Goal: Check status: Check status

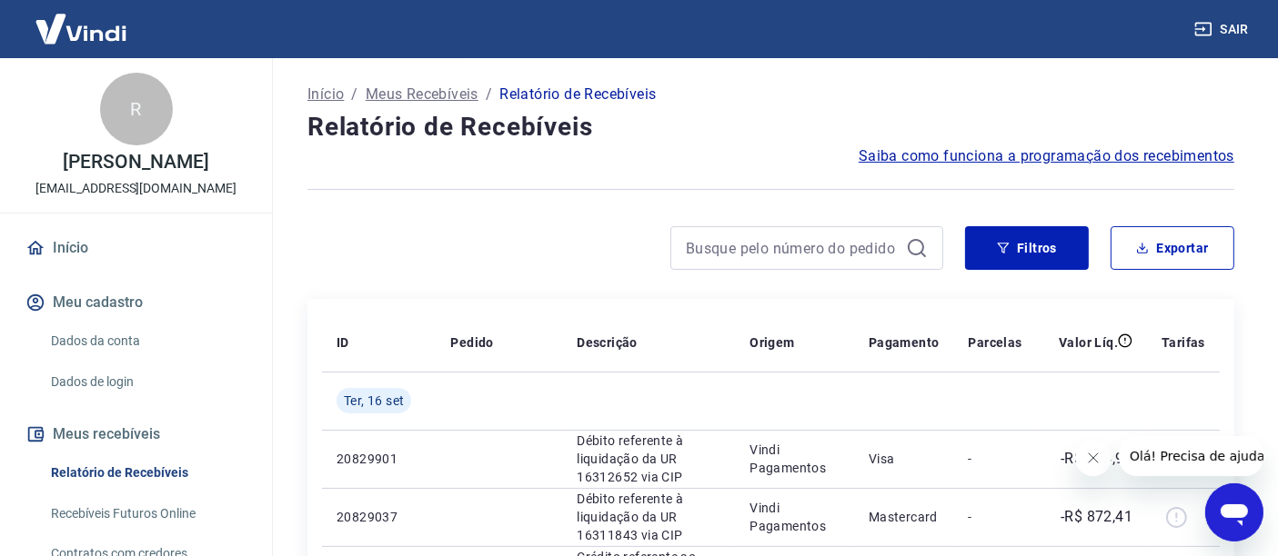
scroll to position [183, 0]
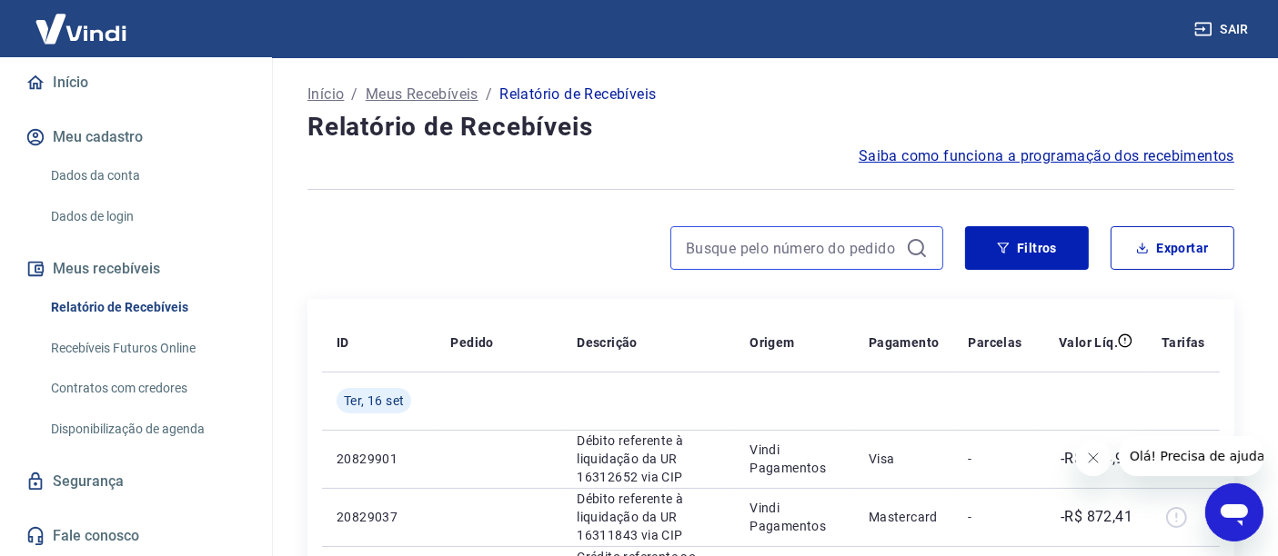
click at [838, 261] on input at bounding box center [792, 248] width 213 height 27
paste input "17511283002"
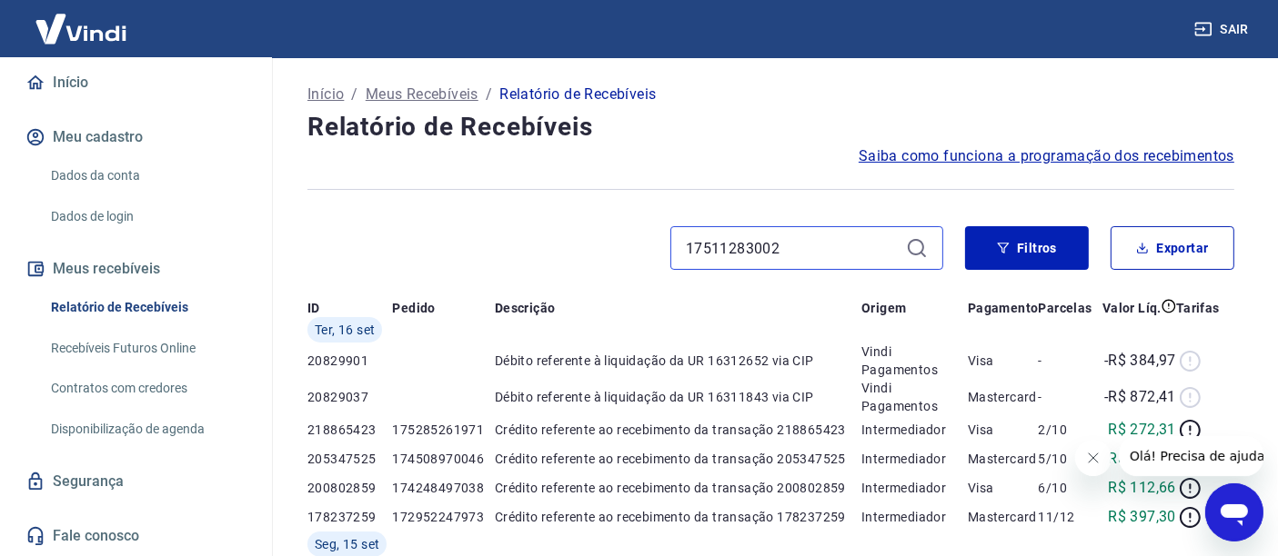
type input "17511283002"
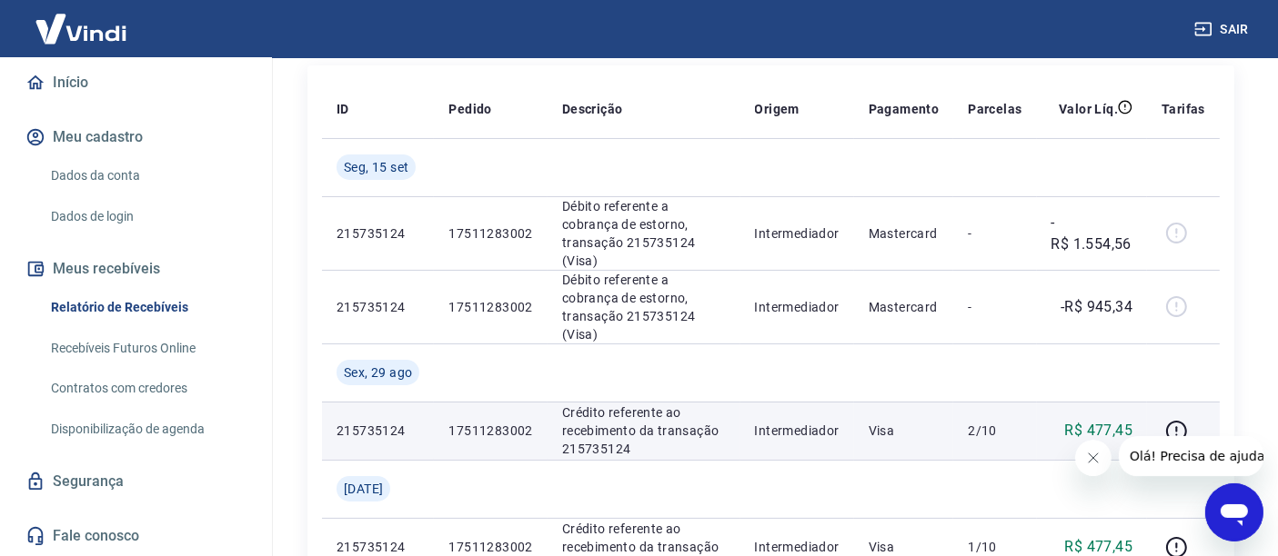
scroll to position [202, 0]
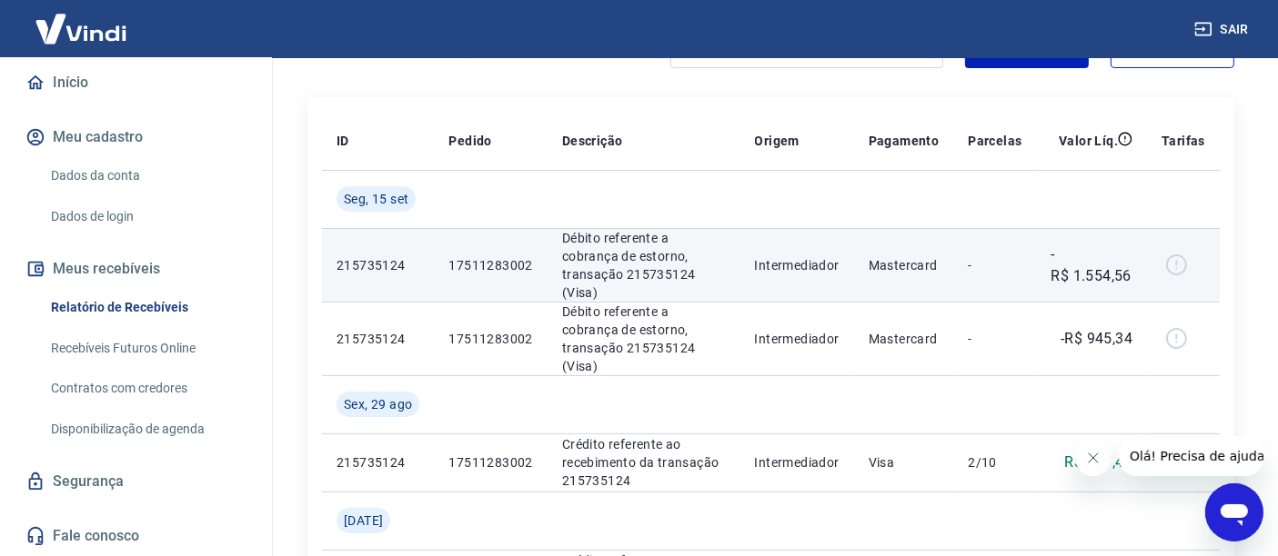
click at [1177, 258] on div at bounding box center [1183, 265] width 44 height 29
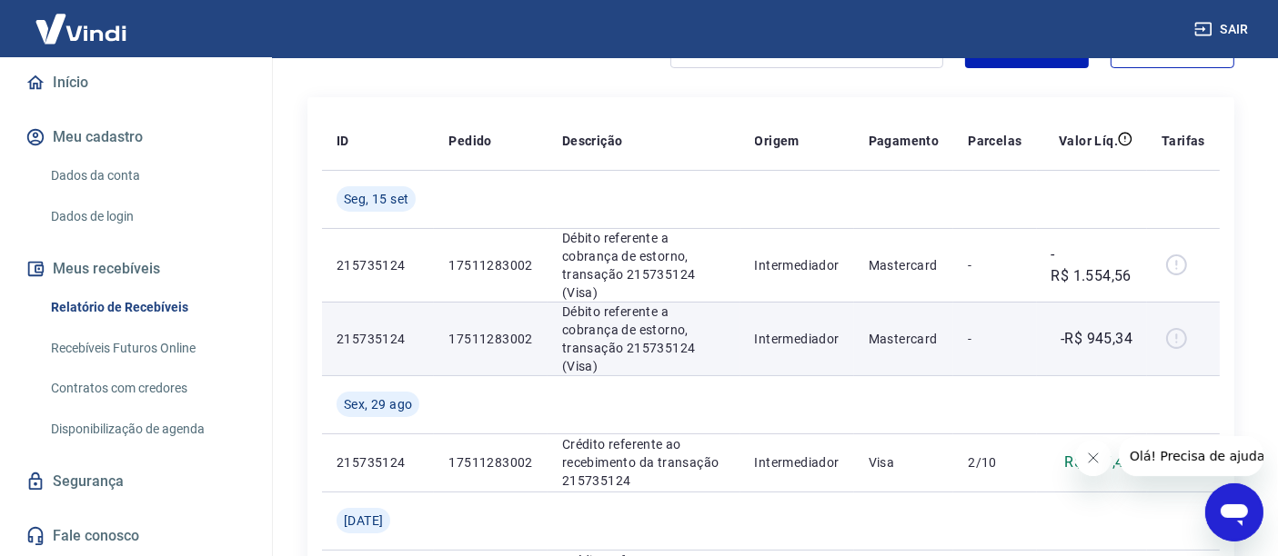
click at [1177, 325] on div at bounding box center [1183, 339] width 44 height 29
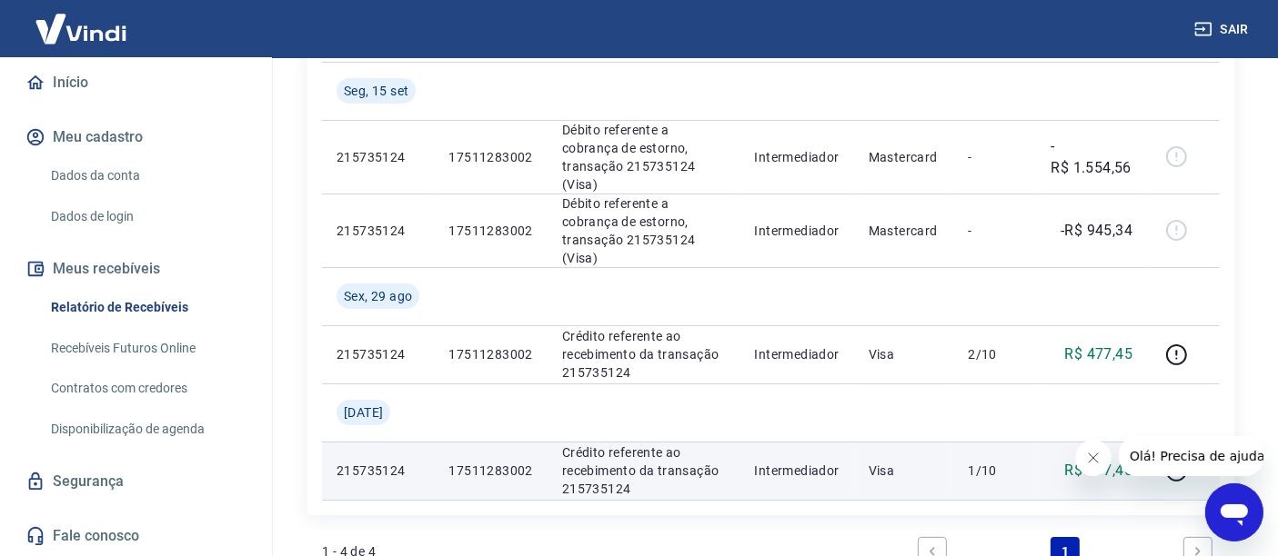
scroll to position [404, 0]
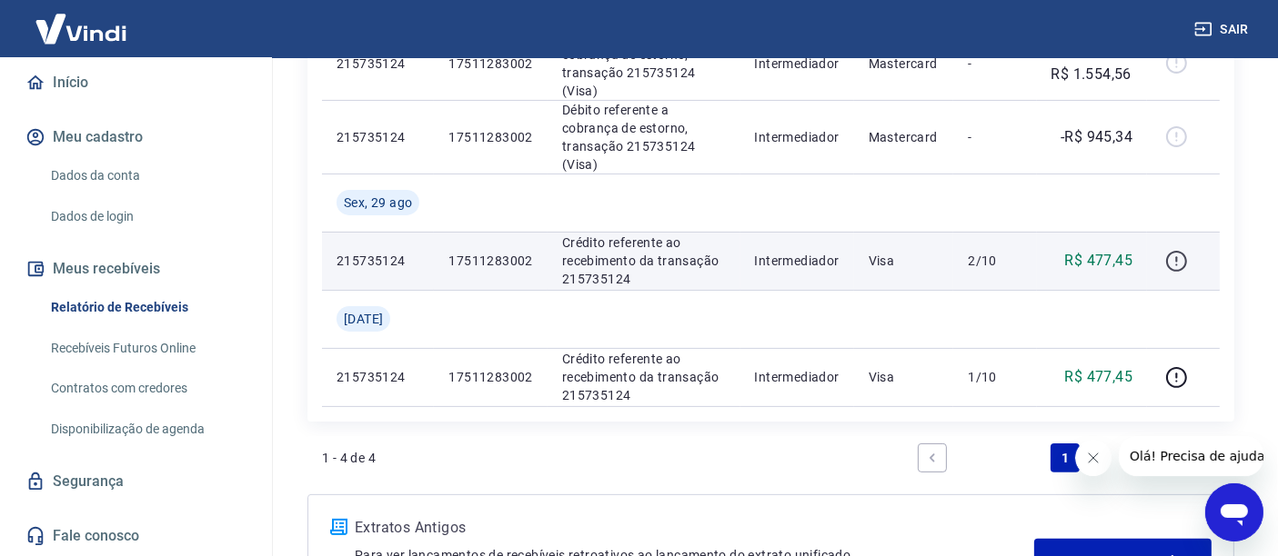
click at [1181, 250] on icon "button" at bounding box center [1176, 261] width 23 height 23
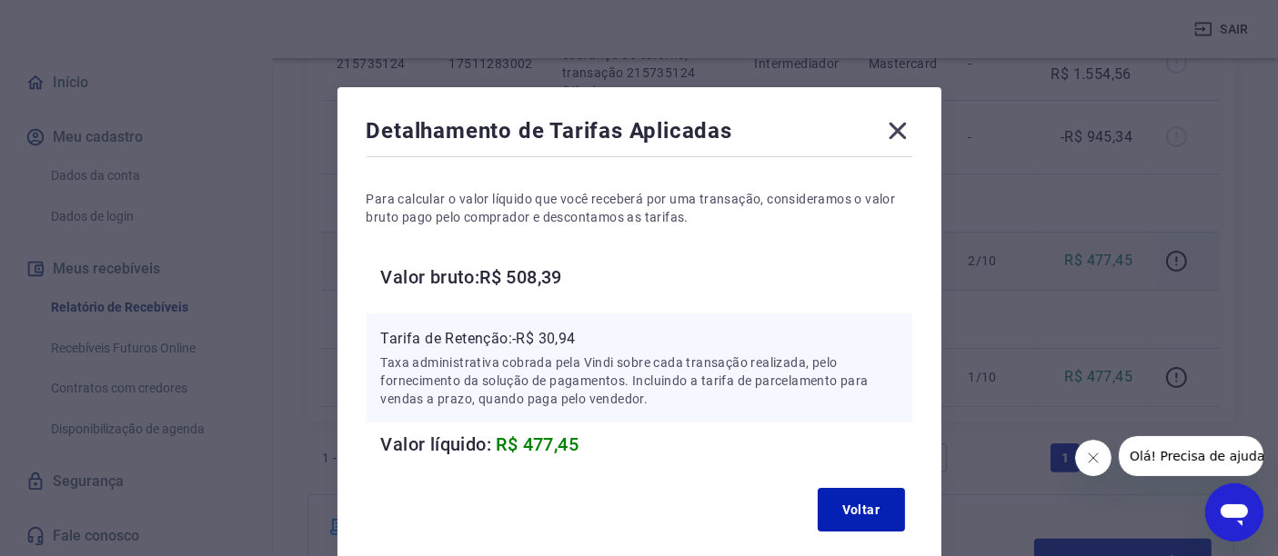
click at [886, 135] on icon at bounding box center [897, 130] width 29 height 29
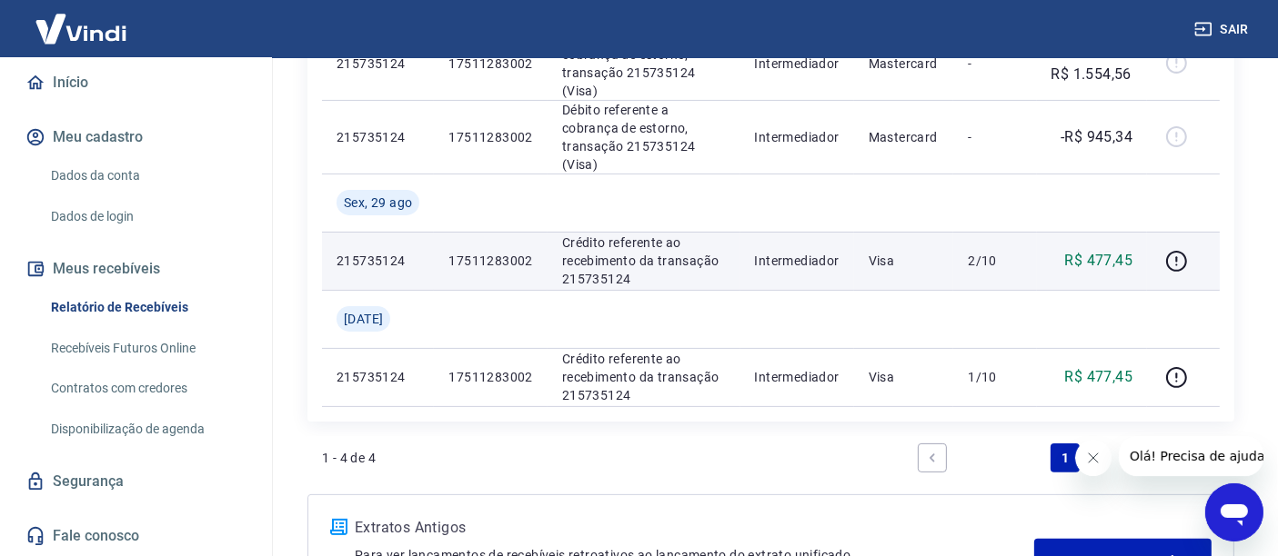
scroll to position [303, 0]
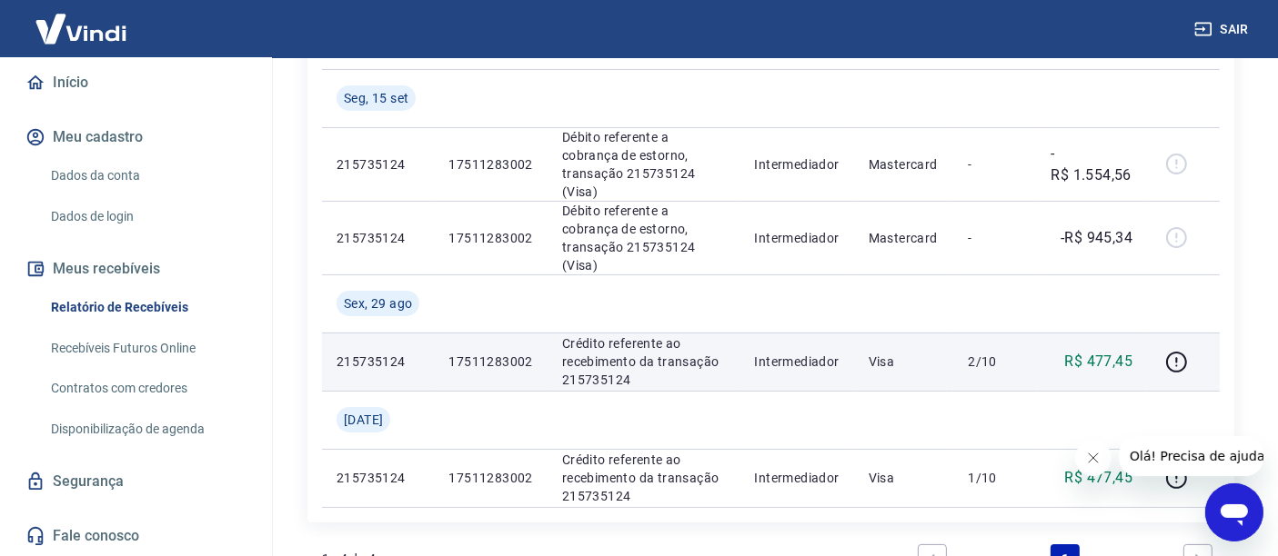
click at [504, 353] on p "17511283002" at bounding box center [490, 362] width 84 height 18
copy p "17511283002"
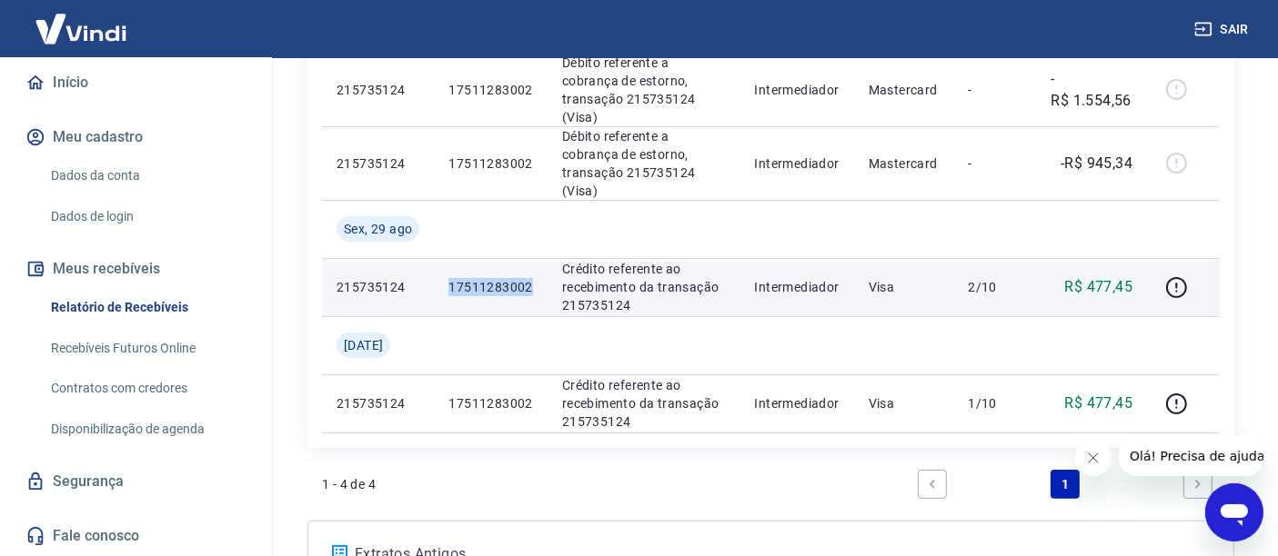
scroll to position [386, 0]
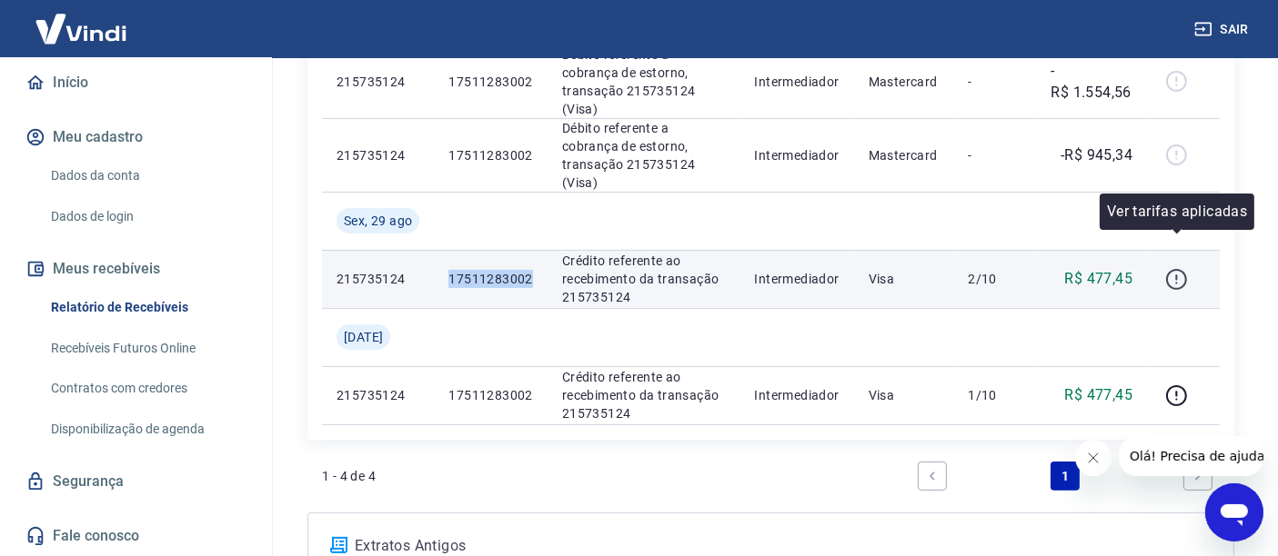
click at [1177, 275] on icon "button" at bounding box center [1176, 277] width 2 height 5
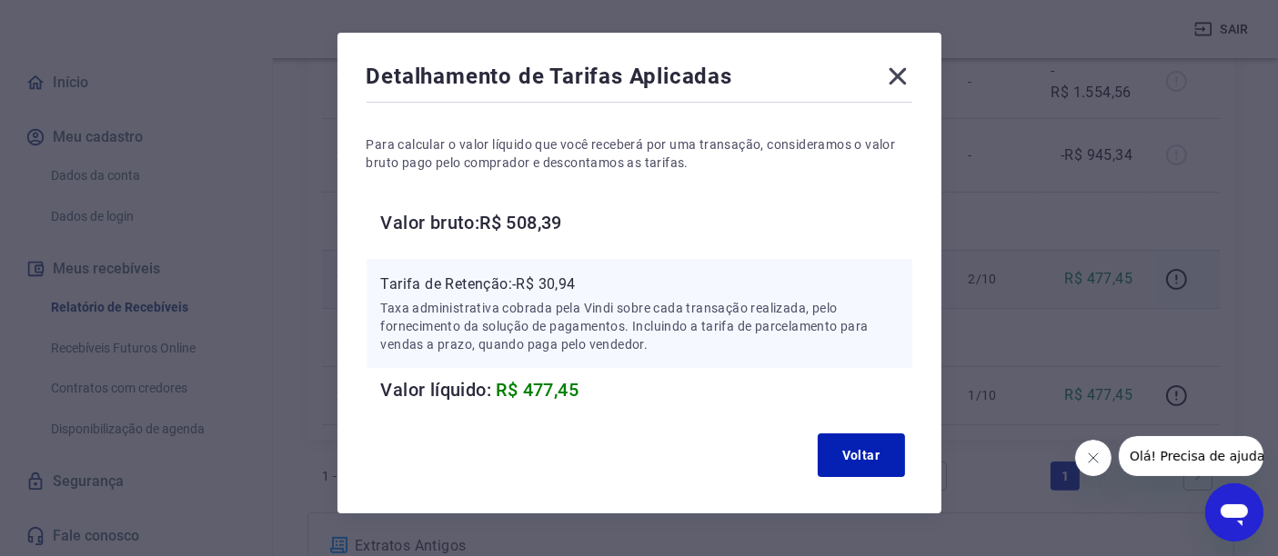
scroll to position [98, 0]
